Goal: Task Accomplishment & Management: Complete application form

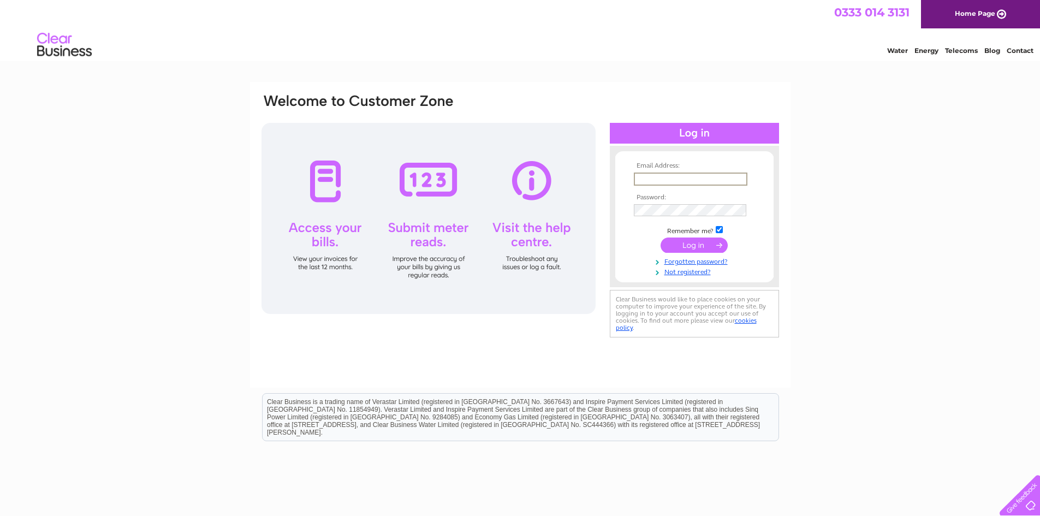
click at [664, 175] on input "text" at bounding box center [691, 178] width 114 height 13
type input "keri@fmaberdeen.com"
click at [660, 237] on input "submit" at bounding box center [693, 244] width 67 height 15
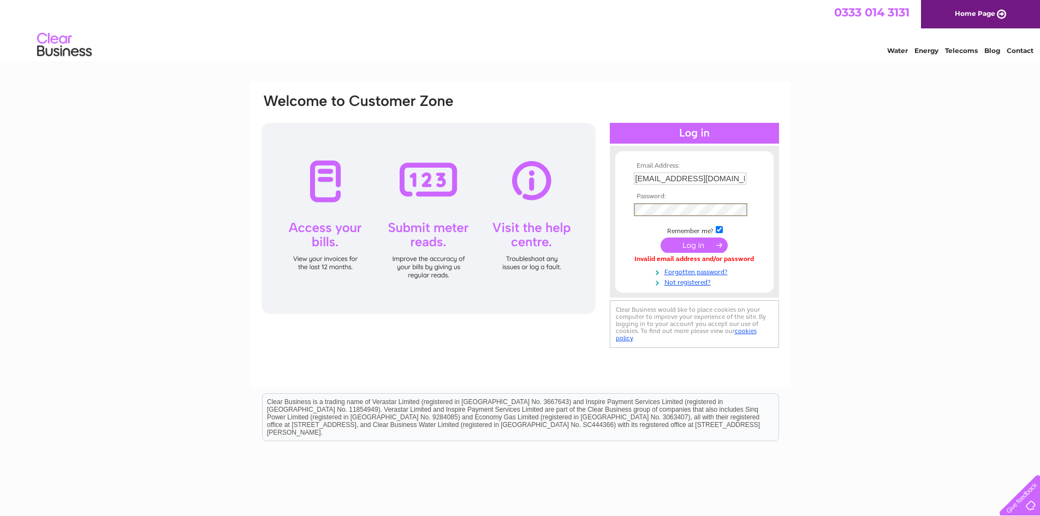
click at [660, 237] on input "submit" at bounding box center [693, 244] width 67 height 15
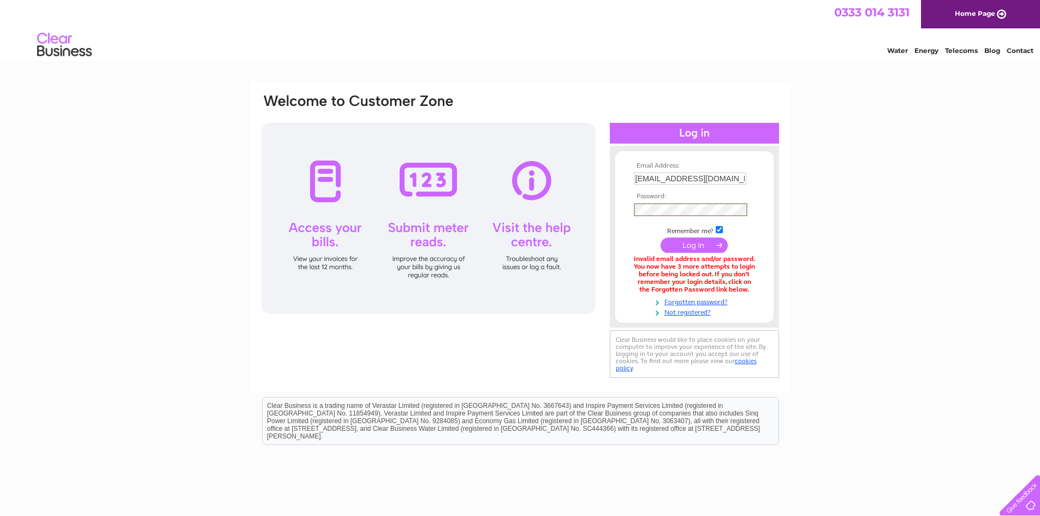
click at [660, 237] on input "submit" at bounding box center [693, 244] width 67 height 15
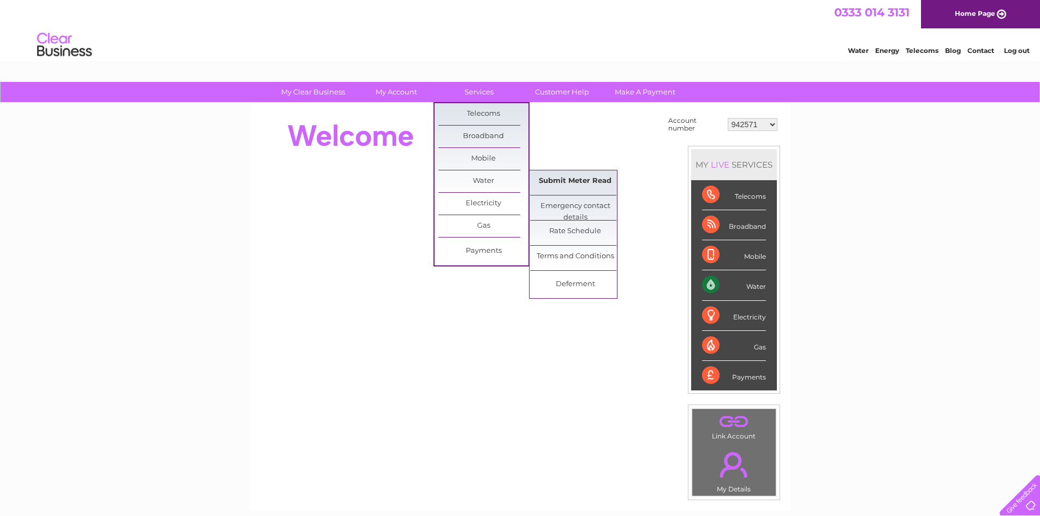
click at [581, 178] on link "Submit Meter Read" at bounding box center [575, 181] width 90 height 22
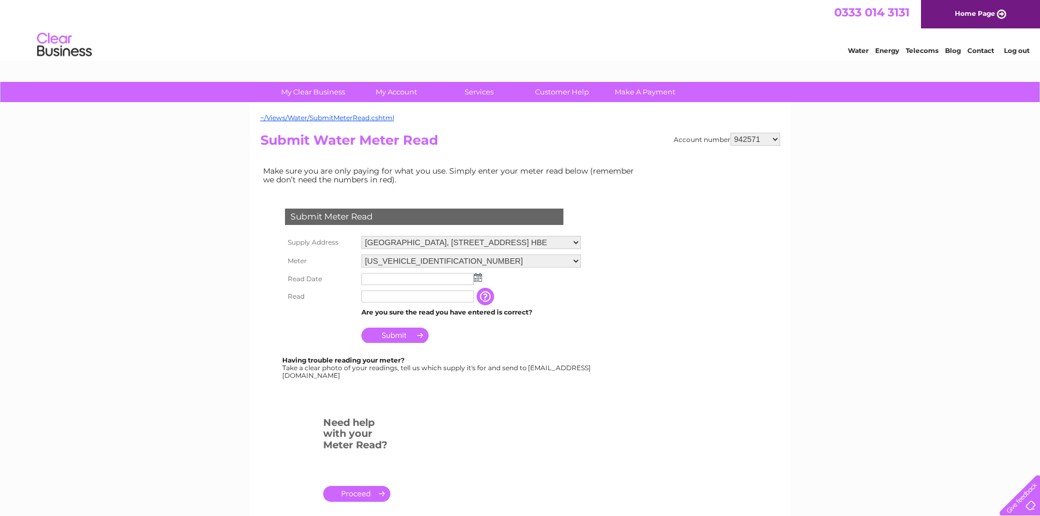
click at [775, 141] on select "942571 942642 942647 942819 943892 946407 949436 970013 977124 30316392" at bounding box center [755, 139] width 50 height 13
select select "30316392"
click at [730, 133] on select "942571 942642 942647 942819 943892 946407 949436 970013 977124 30316392" at bounding box center [755, 139] width 50 height 13
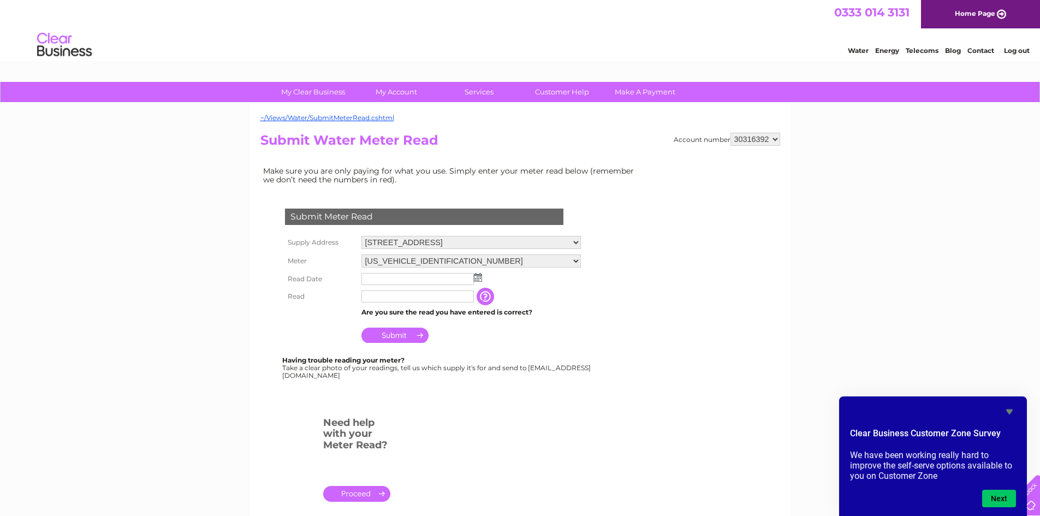
click at [578, 260] on select "06ELSTER16T026966 08ELSTER-X15T004202" at bounding box center [470, 260] width 219 height 13
click at [361, 254] on select "06ELSTER16T026966 08ELSTER-X15T004202" at bounding box center [470, 261] width 219 height 14
click at [474, 281] on img at bounding box center [478, 278] width 8 height 9
click at [425, 322] on link "1" at bounding box center [423, 325] width 17 height 11
type input "2025/10/01"
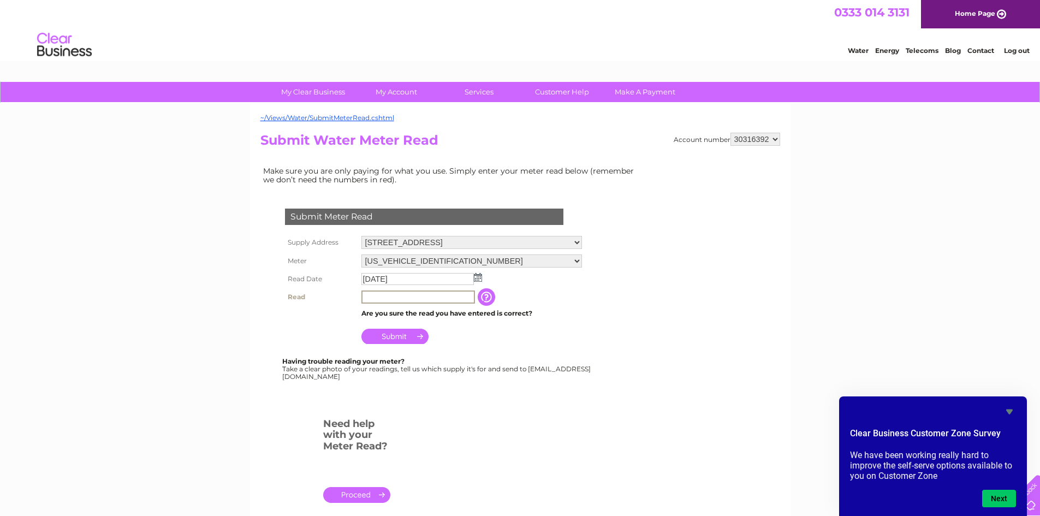
click at [401, 297] on input "text" at bounding box center [418, 296] width 114 height 13
type input "277"
click at [392, 336] on input "Submit" at bounding box center [394, 335] width 67 height 15
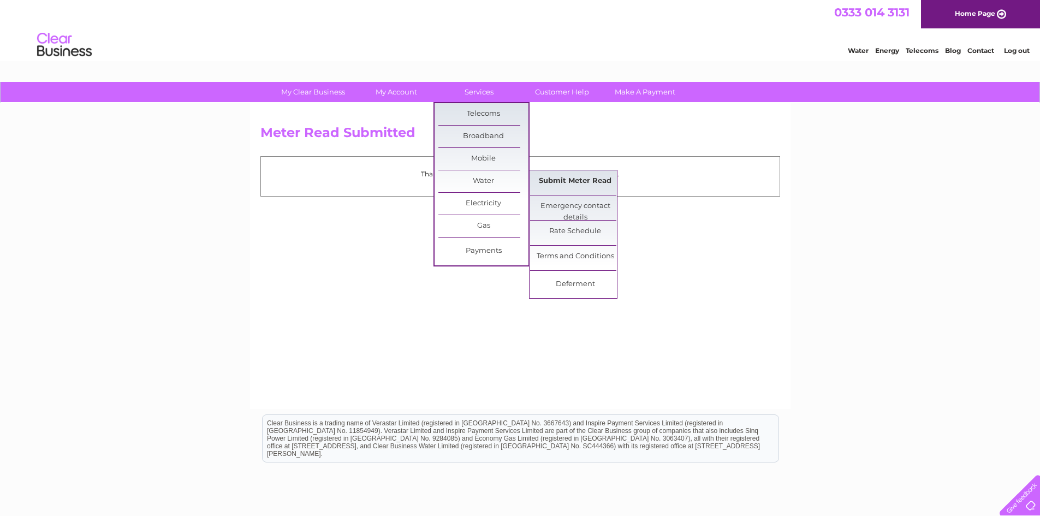
click at [569, 177] on link "Submit Meter Read" at bounding box center [575, 181] width 90 height 22
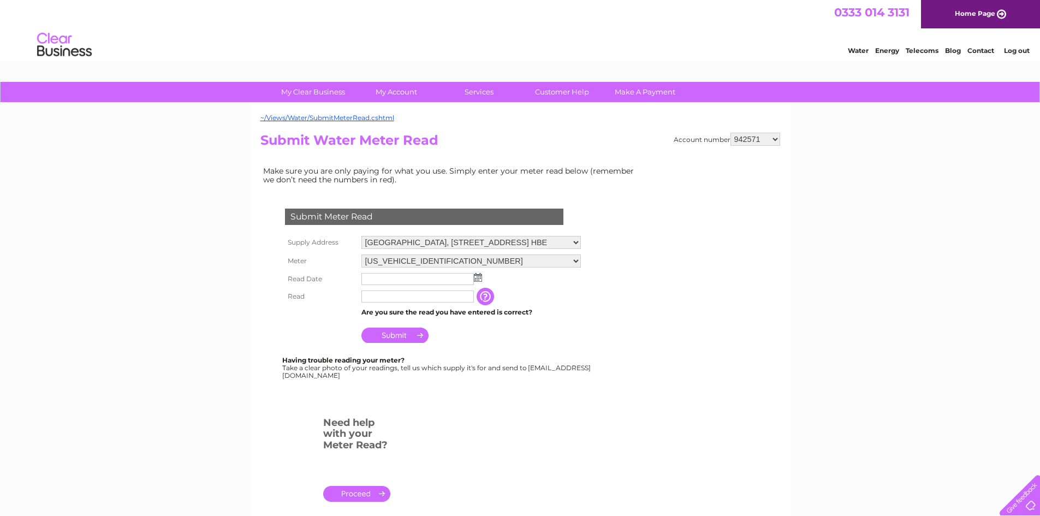
click at [779, 140] on select "942571 942642 942647 942819 943892 946407 949436 970013 977124 30316392" at bounding box center [755, 139] width 50 height 13
select select "30316392"
click at [730, 133] on select "942571 942642 942647 942819 943892 946407 949436 970013 977124 30316392" at bounding box center [755, 139] width 50 height 13
click at [578, 258] on select "06ELSTER16T026966 08ELSTER-X15T004202" at bounding box center [470, 261] width 219 height 14
select select "412083"
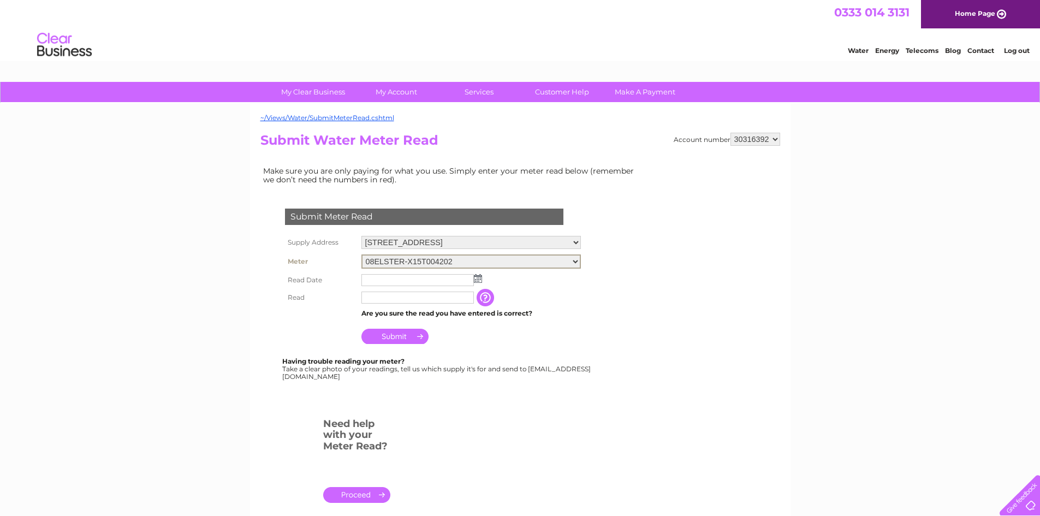
click at [361, 254] on select "06ELSTER16T026966 08ELSTER-X15T004202" at bounding box center [470, 261] width 219 height 14
click at [479, 277] on img at bounding box center [478, 277] width 8 height 9
click at [425, 323] on link "1" at bounding box center [423, 325] width 17 height 11
type input "2025/10/01"
click at [386, 298] on input "text" at bounding box center [417, 296] width 112 height 12
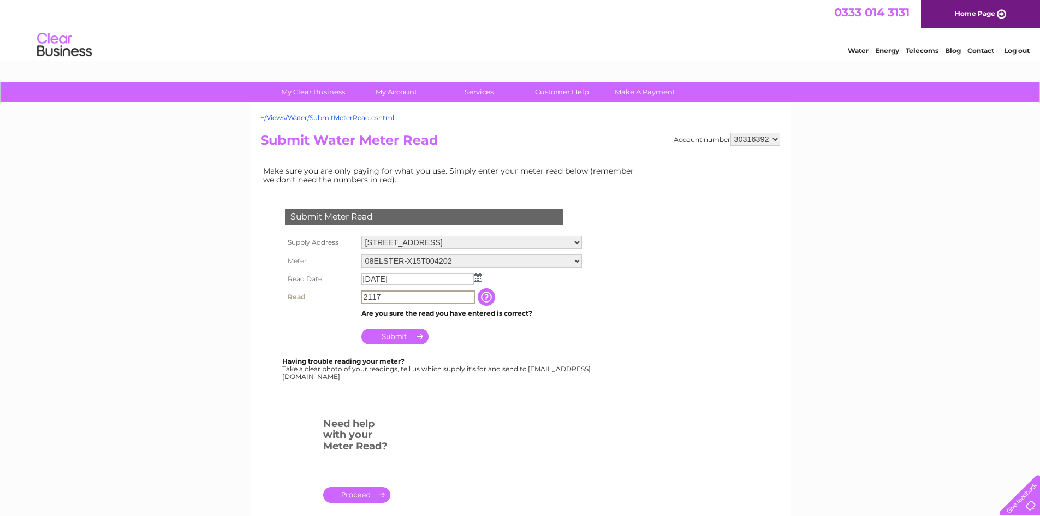
type input "2117"
click at [590, 373] on div "Having trouble reading your meter? Take a clear photo of your readings, tell us…" at bounding box center [437, 369] width 310 height 22
click at [392, 332] on input "Submit" at bounding box center [394, 335] width 67 height 15
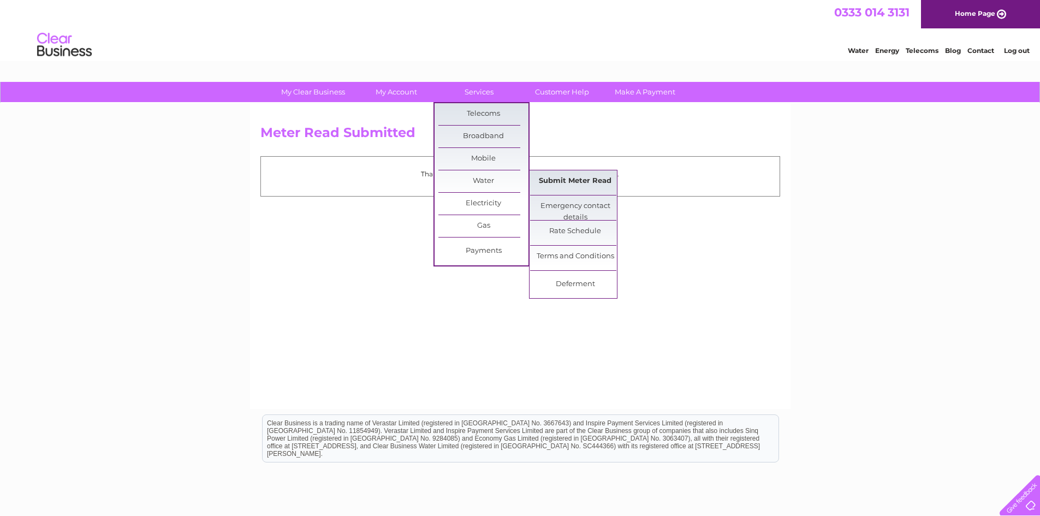
click at [584, 182] on link "Submit Meter Read" at bounding box center [575, 181] width 90 height 22
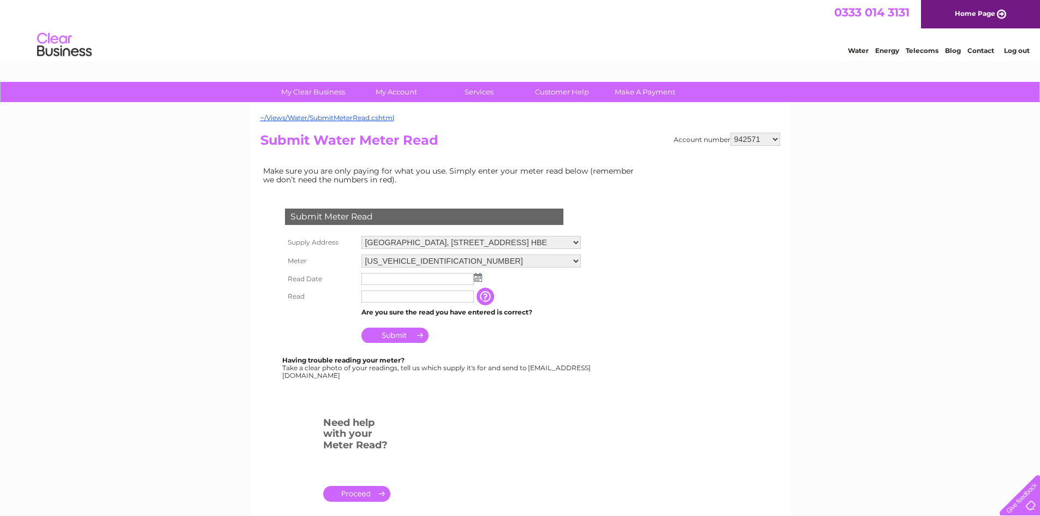
click at [773, 140] on select "942571 942642 942647 942819 943892 946407 949436 970013 977124 30316392" at bounding box center [755, 139] width 50 height 13
select select "30316392"
click at [730, 133] on select "942571 942642 942647 942819 943892 946407 949436 970013 977124 30316392" at bounding box center [755, 139] width 50 height 13
click at [574, 239] on select "[STREET_ADDRESS] [STREET_ADDRESS]" at bounding box center [470, 243] width 219 height 14
select select "544251"
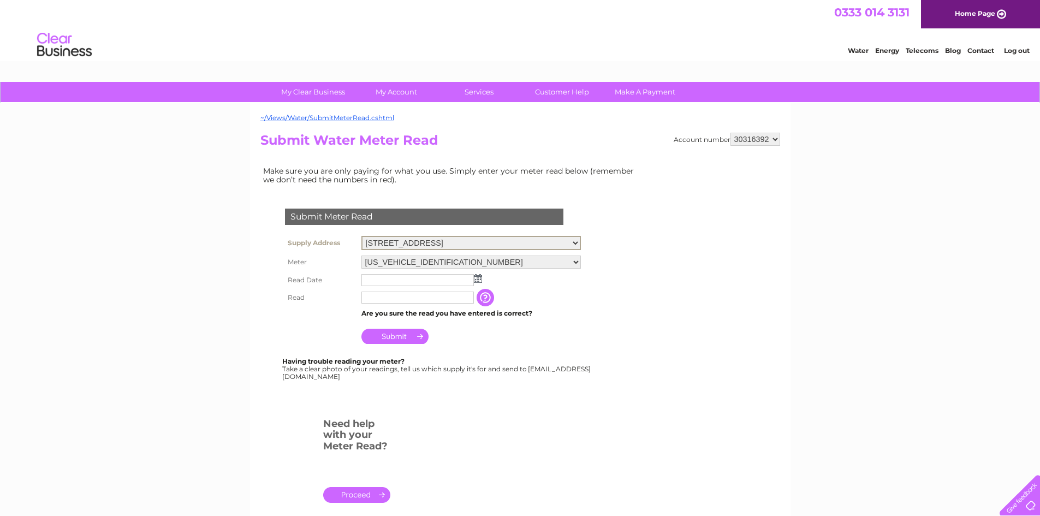
click at [361, 236] on select "Unit 2 Raik Rd, Aberdeen, AB11 5QL Unit 5 Poynernook Road, Aberdeen, AB11 5QX" at bounding box center [470, 243] width 219 height 14
click at [479, 277] on img at bounding box center [478, 277] width 8 height 9
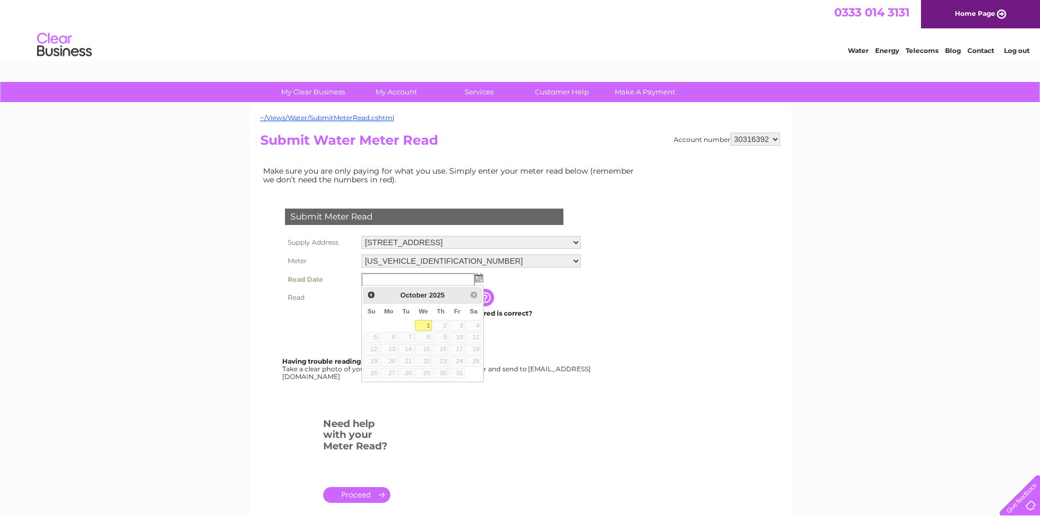
click at [425, 322] on link "1" at bounding box center [423, 325] width 17 height 11
type input "[DATE]"
click at [409, 299] on input "text" at bounding box center [417, 296] width 112 height 12
click at [439, 296] on input "text" at bounding box center [418, 296] width 114 height 13
type input "449"
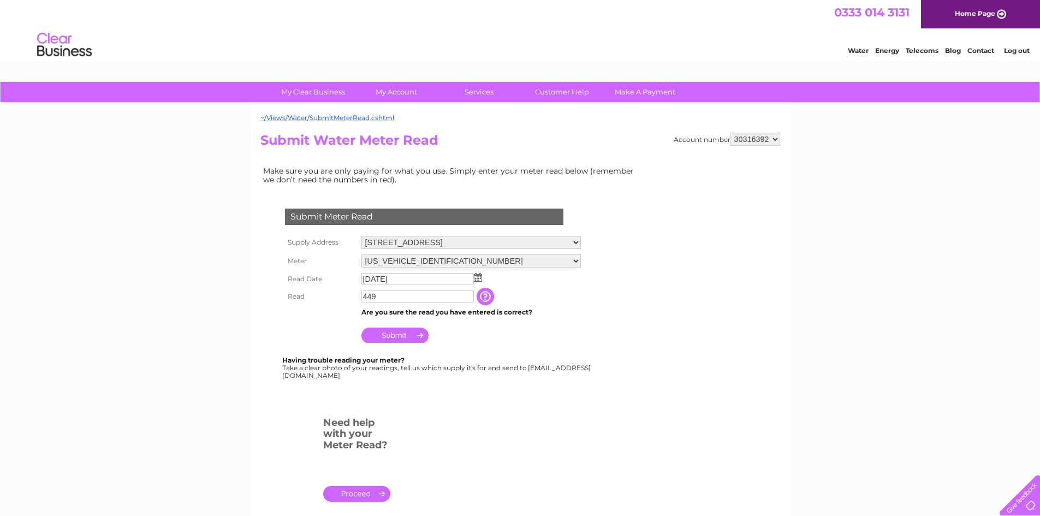
click at [487, 296] on input "button" at bounding box center [487, 296] width 20 height 17
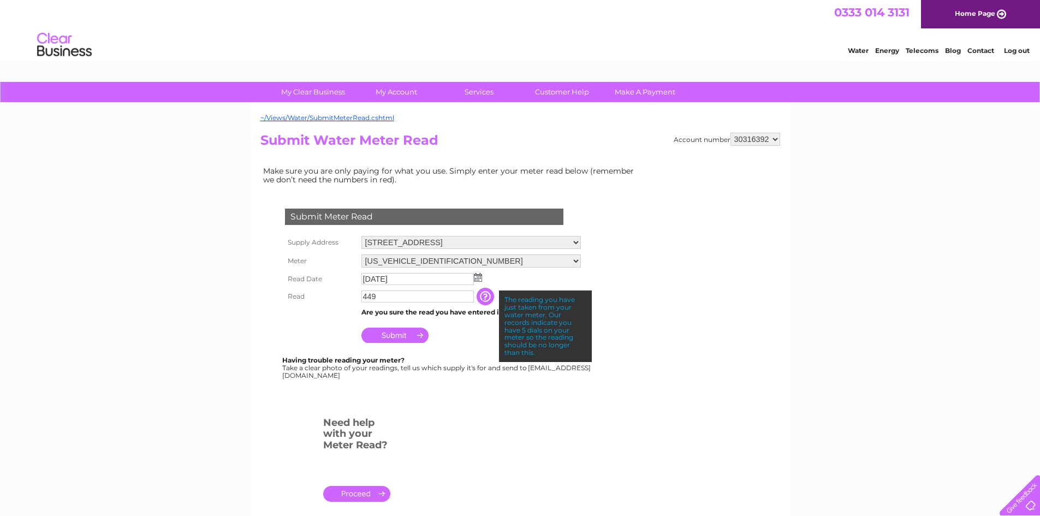
click at [410, 335] on input "Submit" at bounding box center [394, 335] width 67 height 15
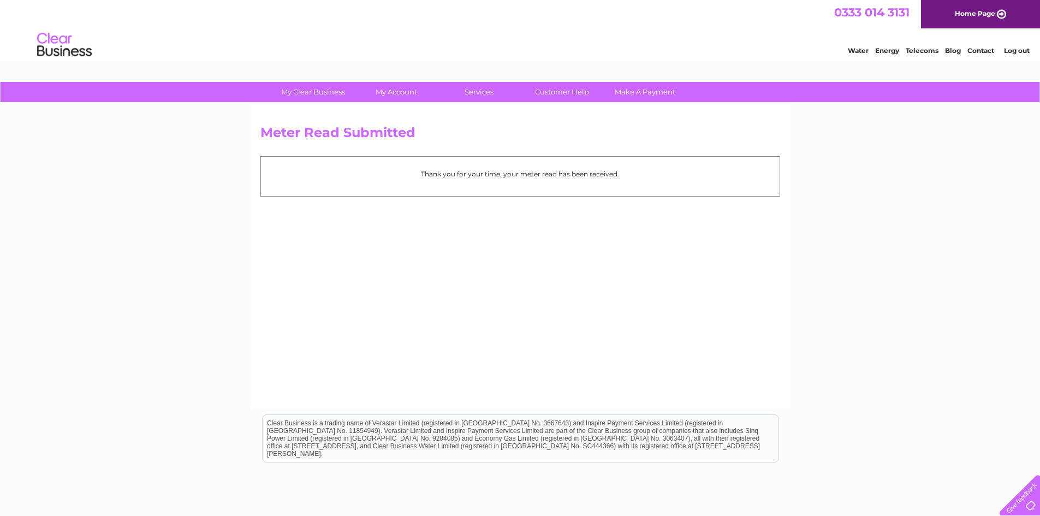
click at [1025, 50] on link "Log out" at bounding box center [1017, 50] width 26 height 8
